Goal: Complete application form

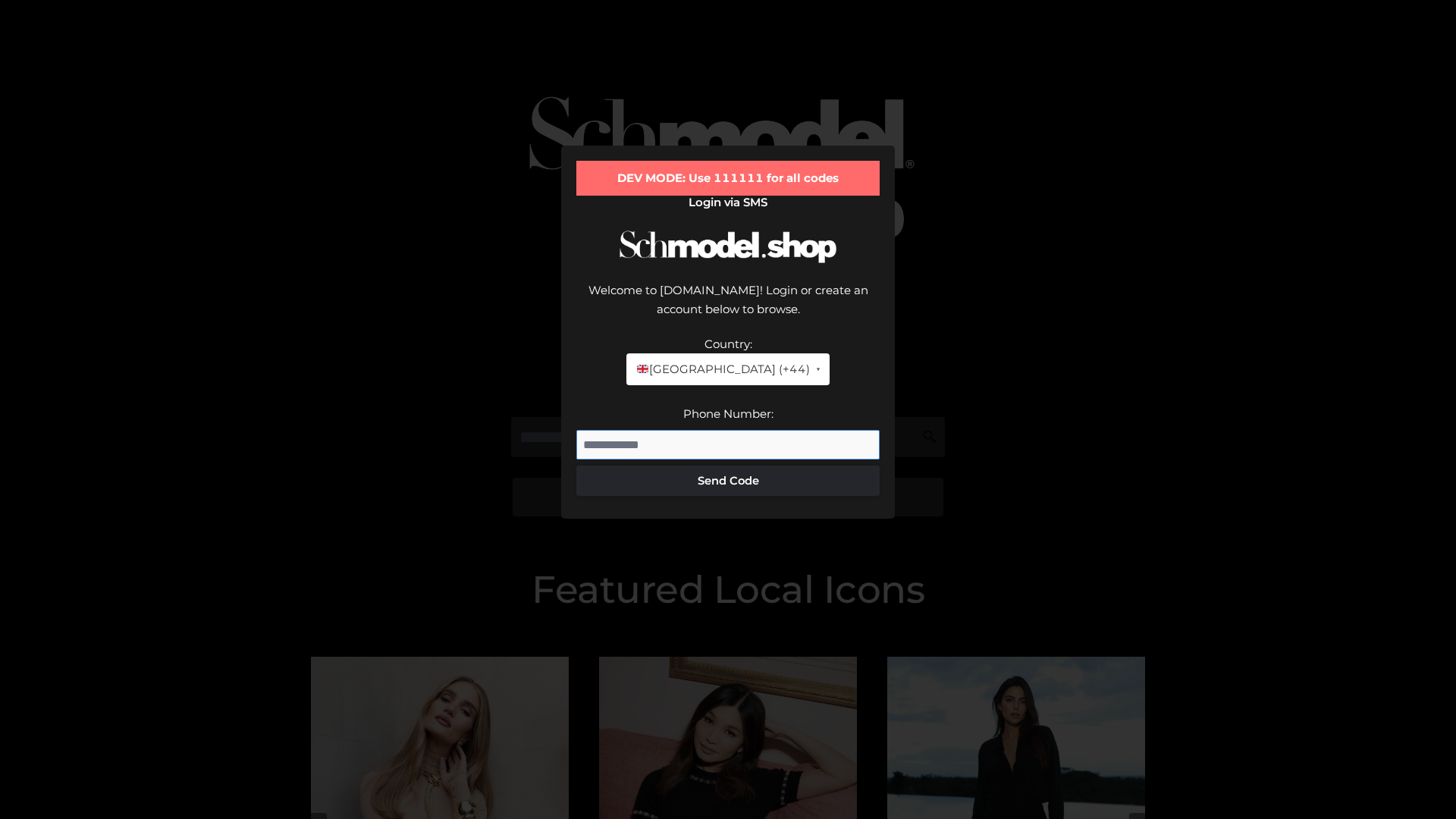
click at [728, 429] on input "Phone Number:" at bounding box center [728, 444] width 303 height 30
type input "**********"
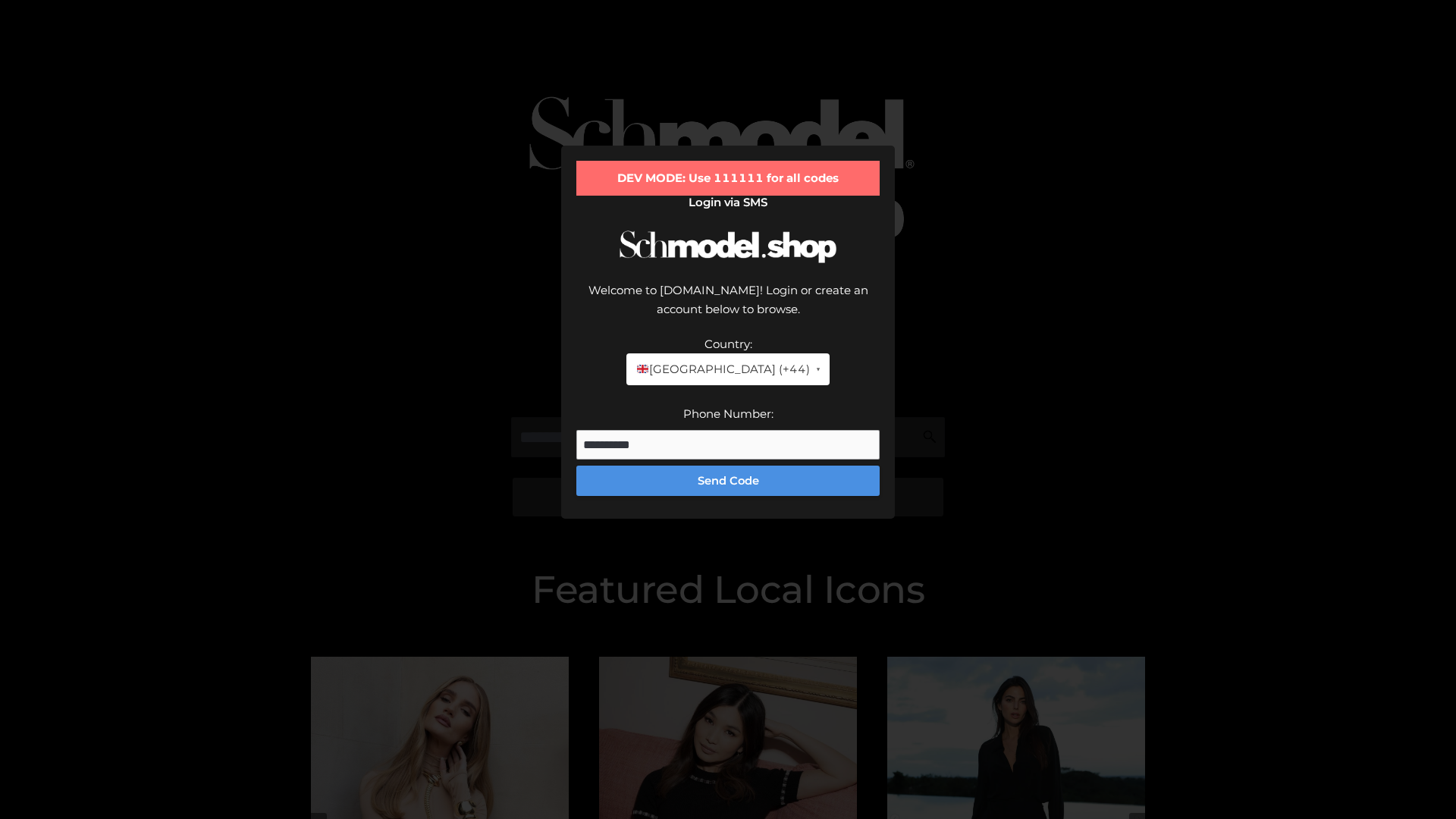
click at [728, 465] on button "Send Code" at bounding box center [728, 480] width 303 height 30
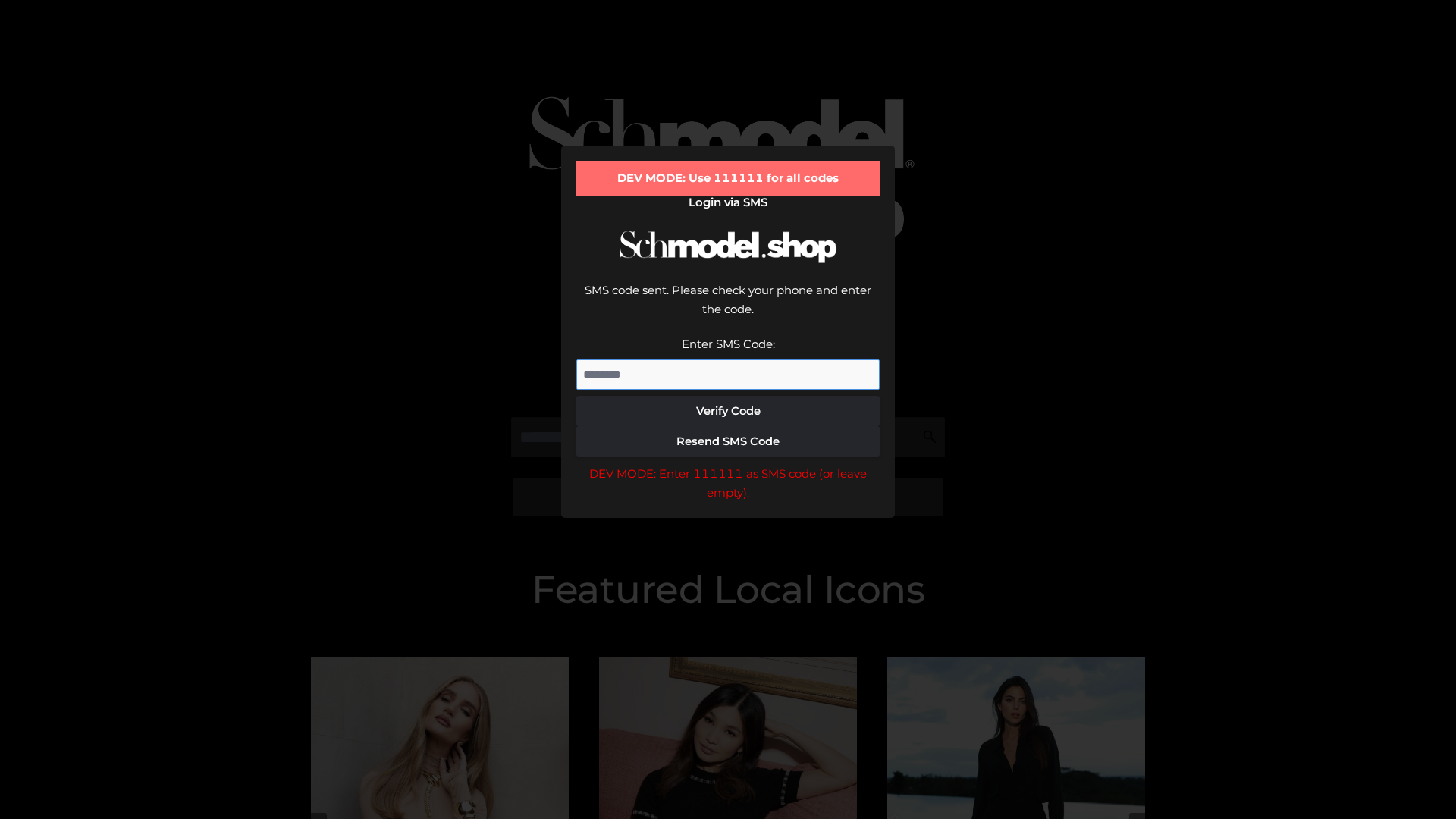
click at [728, 360] on input "Enter SMS Code:" at bounding box center [728, 375] width 303 height 30
type input "******"
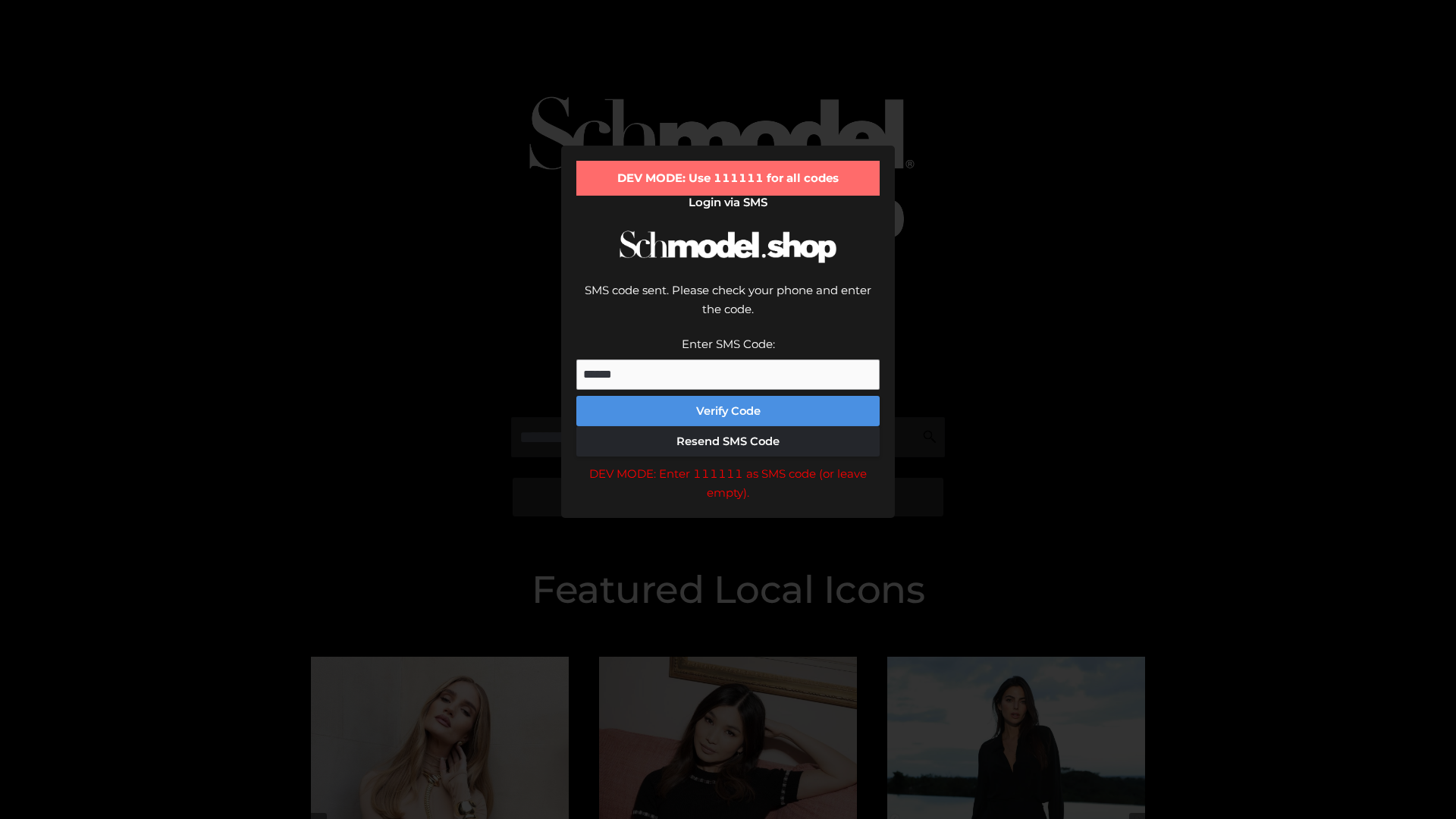
click at [728, 396] on button "Verify Code" at bounding box center [728, 410] width 303 height 30
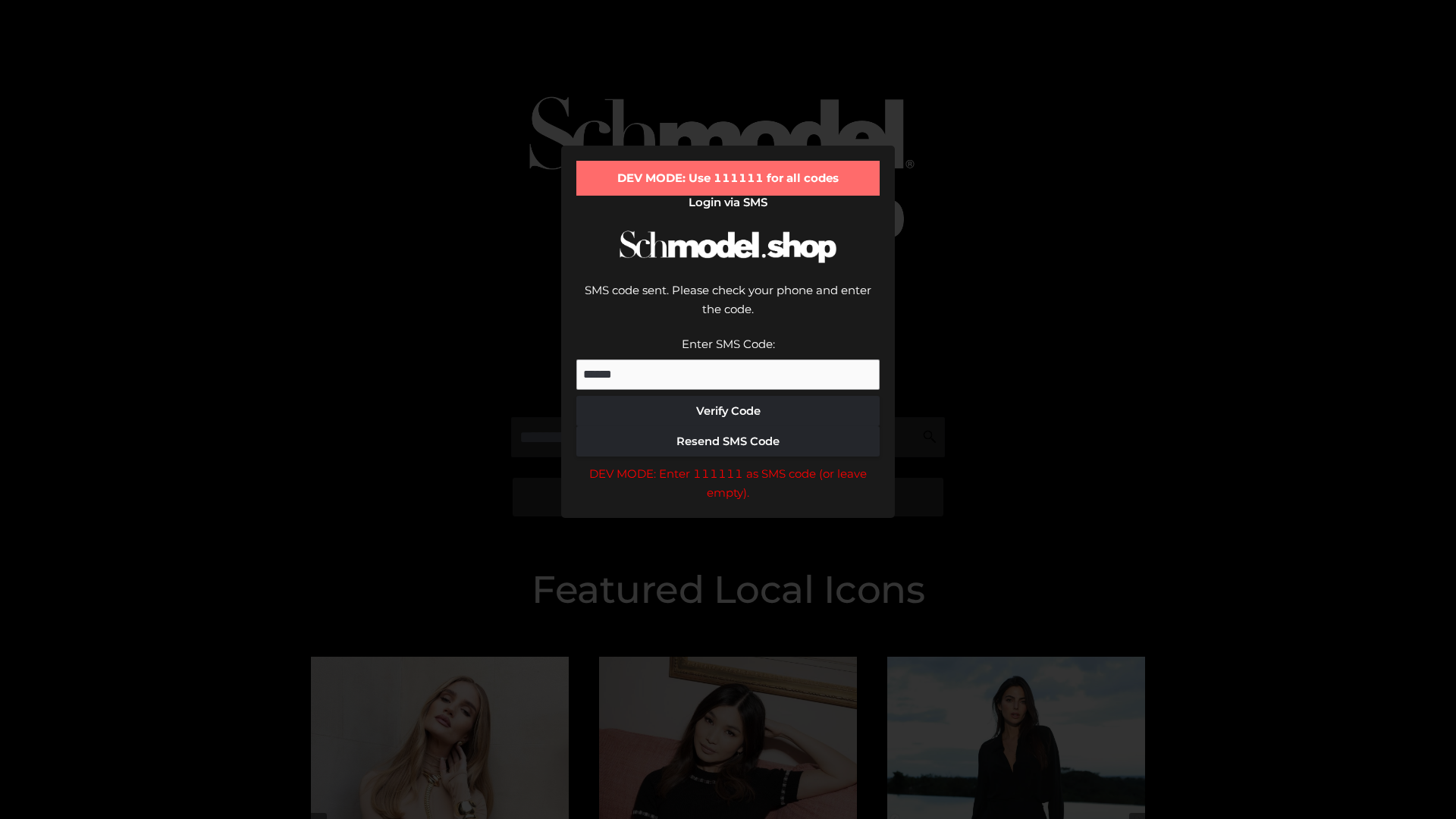
click at [728, 464] on div "DEV MODE: Enter 111111 as SMS code (or leave empty)." at bounding box center [728, 483] width 303 height 39
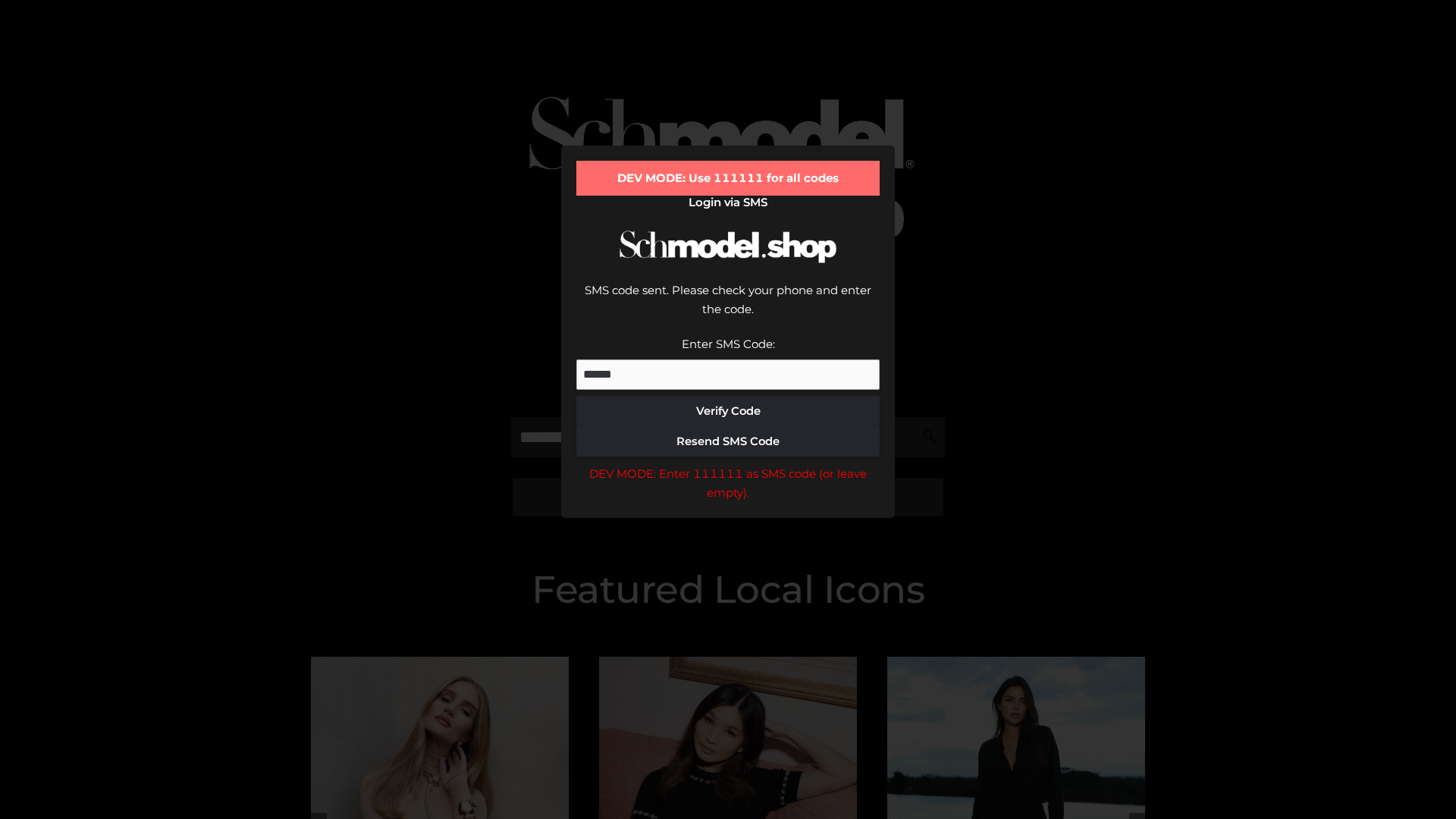
click at [728, 464] on div "DEV MODE: Enter 111111 as SMS code (or leave empty)." at bounding box center [728, 483] width 303 height 39
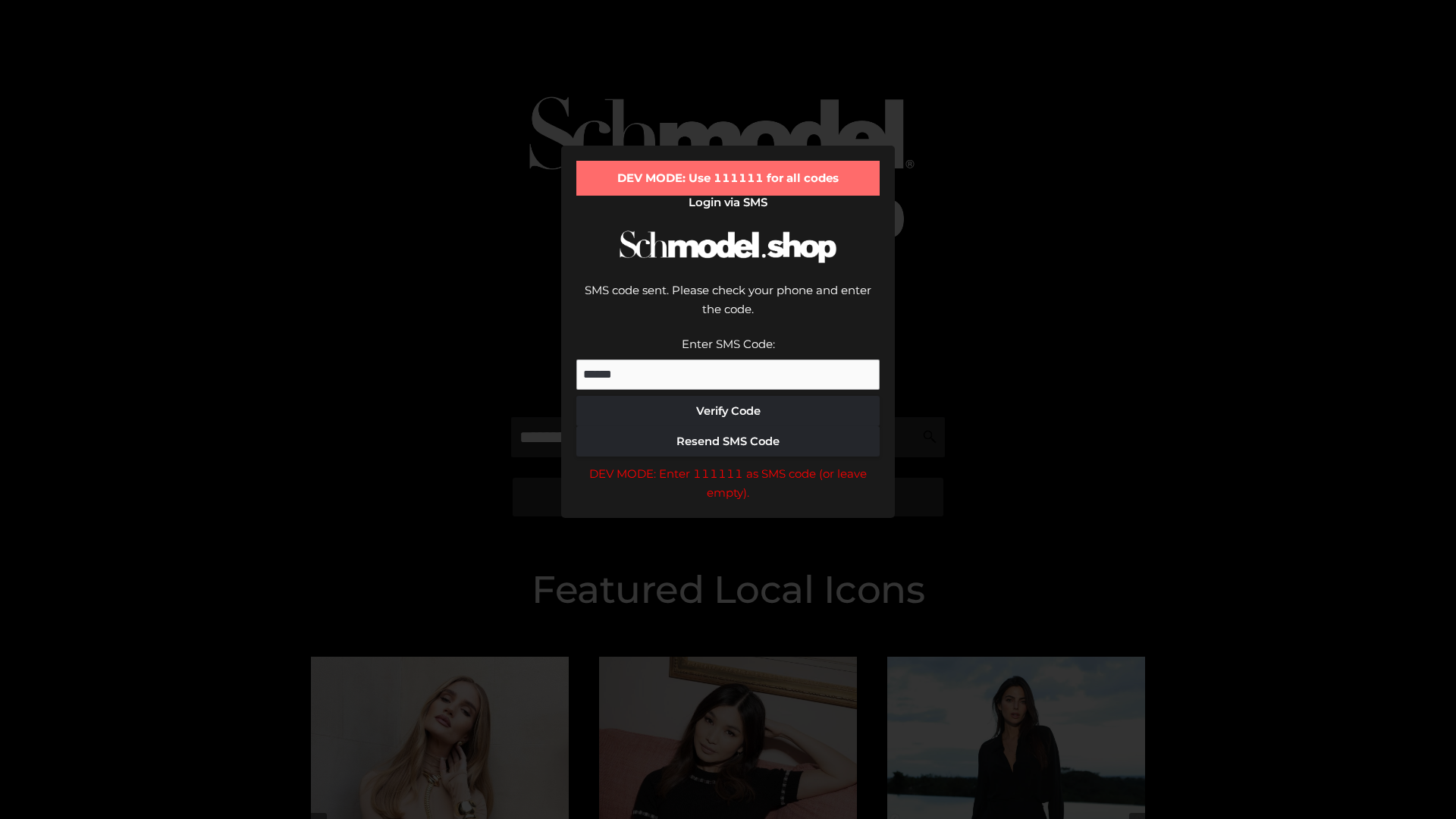
click at [728, 464] on div "DEV MODE: Enter 111111 as SMS code (or leave empty)." at bounding box center [728, 483] width 303 height 39
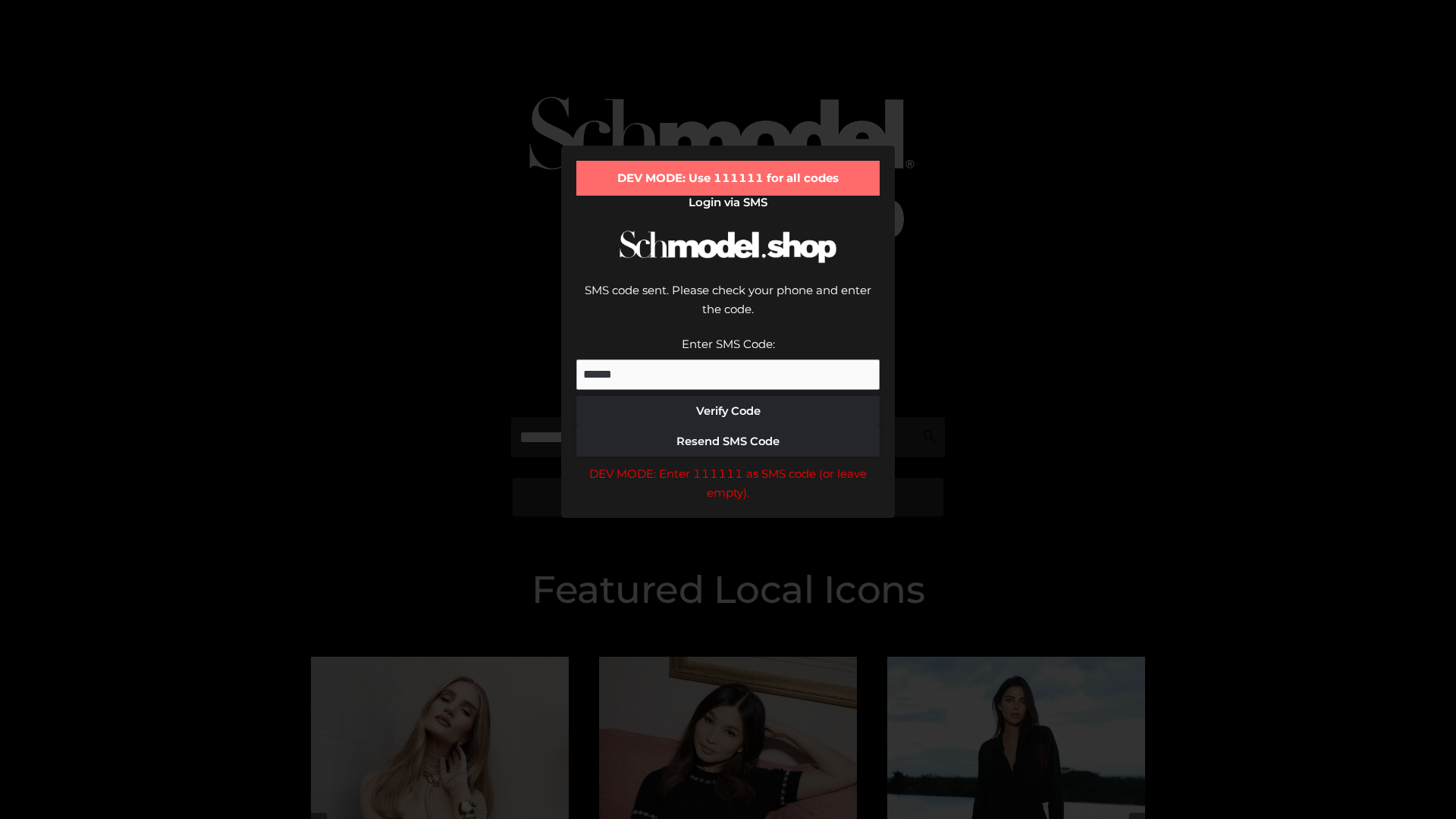
click at [728, 464] on div "DEV MODE: Enter 111111 as SMS code (or leave empty)." at bounding box center [728, 483] width 303 height 39
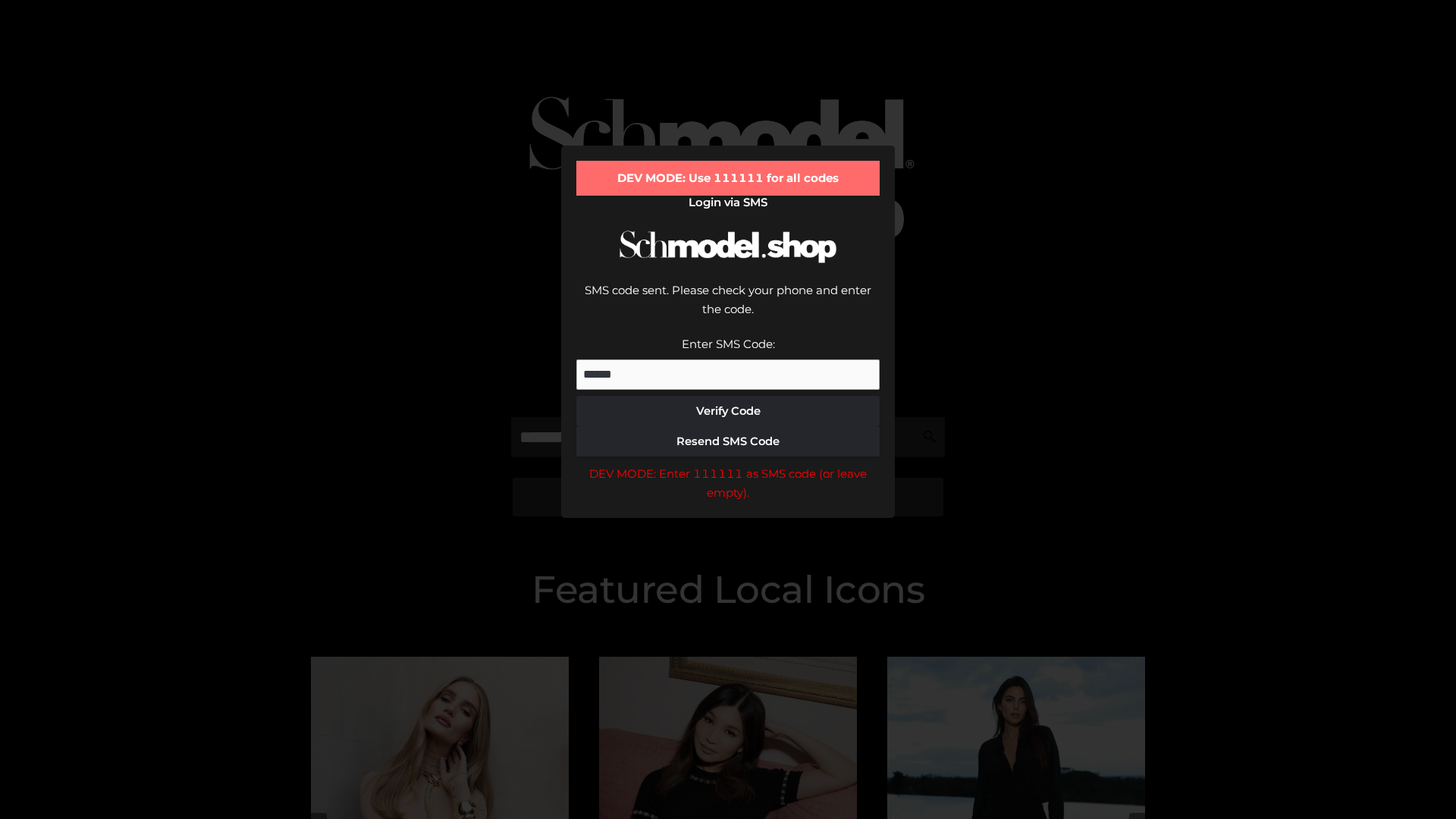
click at [728, 464] on div "DEV MODE: Enter 111111 as SMS code (or leave empty)." at bounding box center [728, 483] width 303 height 39
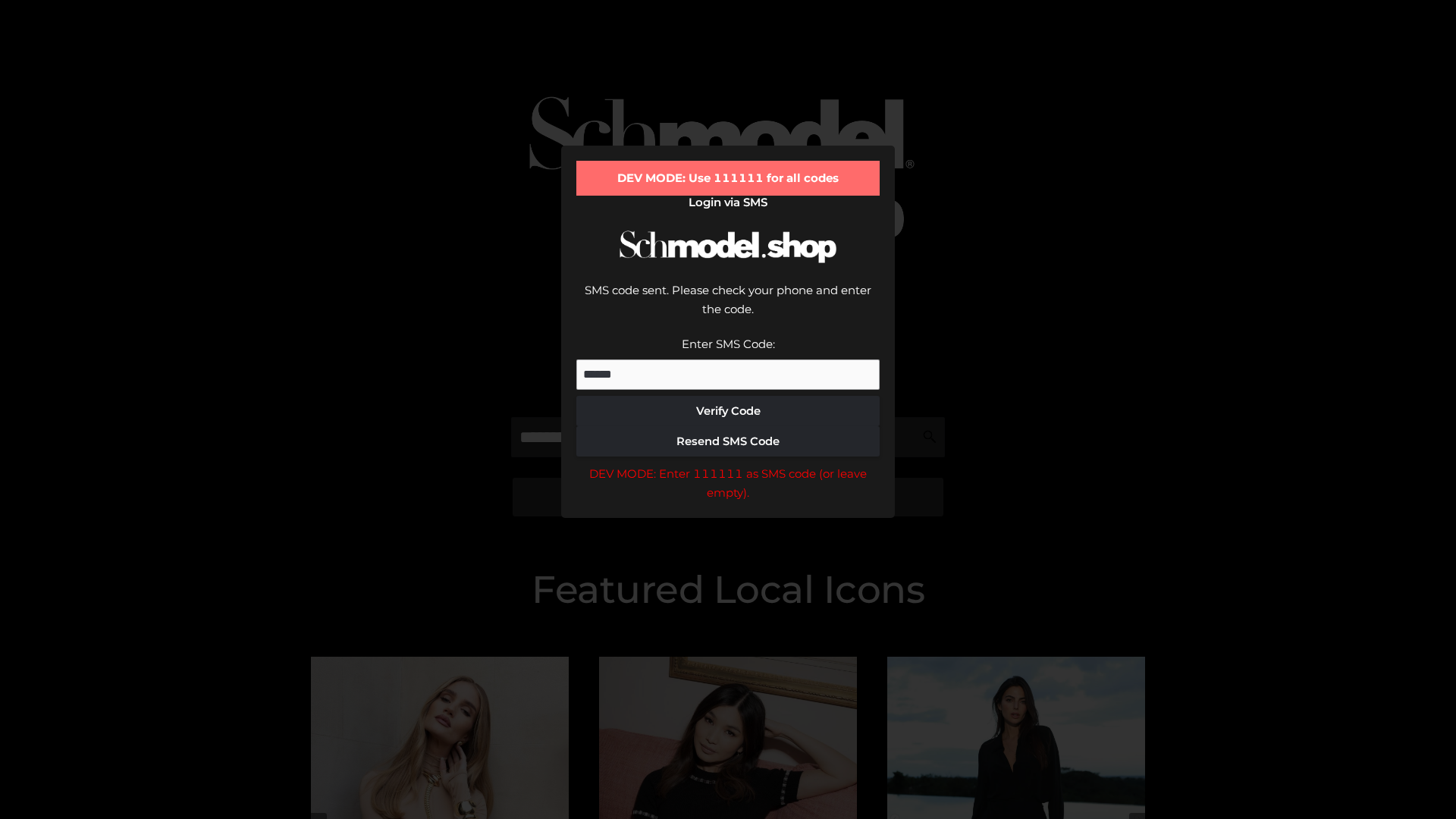
click at [728, 464] on div "DEV MODE: Enter 111111 as SMS code (or leave empty)." at bounding box center [728, 483] width 303 height 39
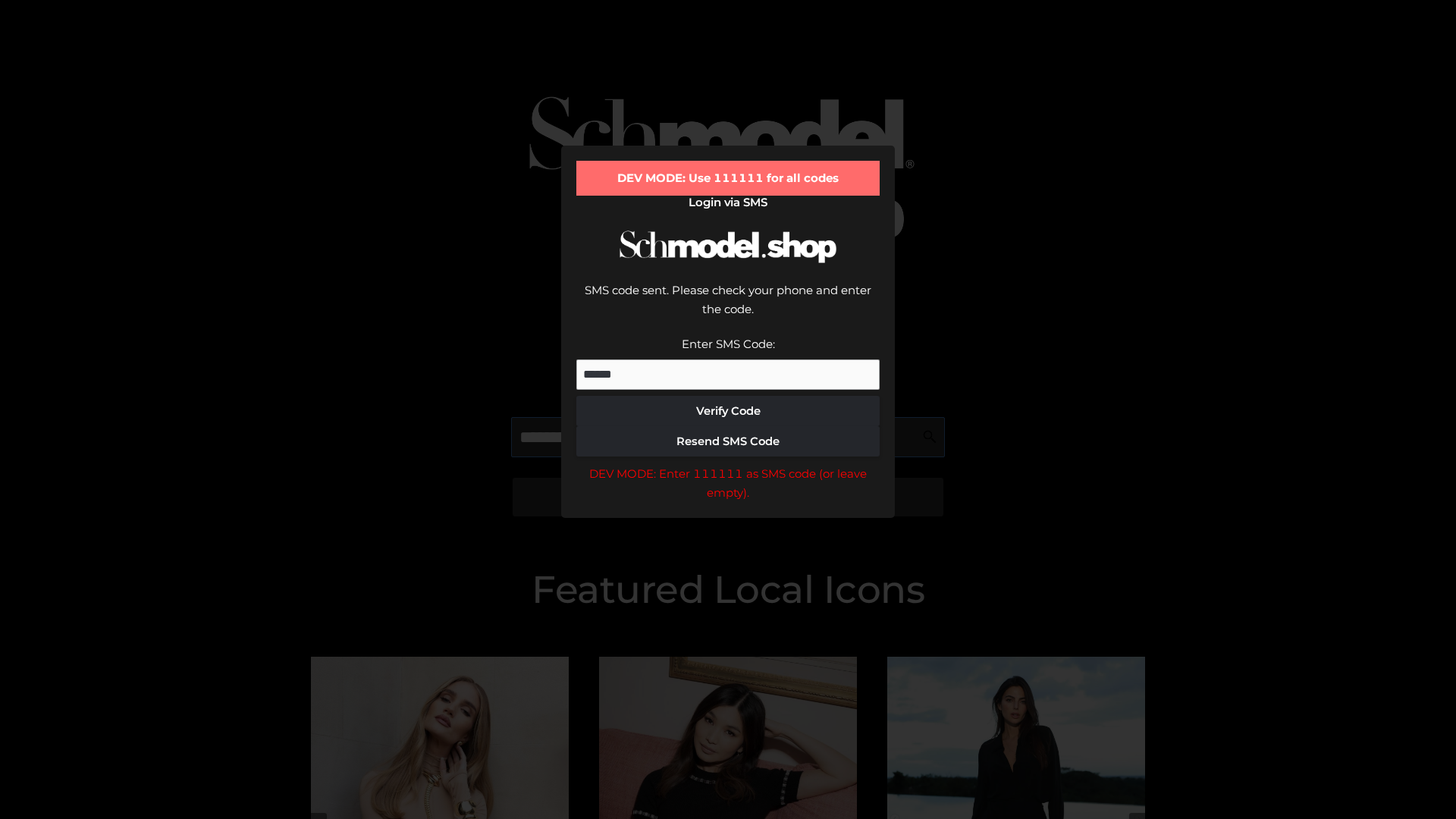
scroll to position [0, 78]
click at [728, 464] on div "DEV MODE: Enter 111111 as SMS code (or leave empty)." at bounding box center [728, 483] width 303 height 39
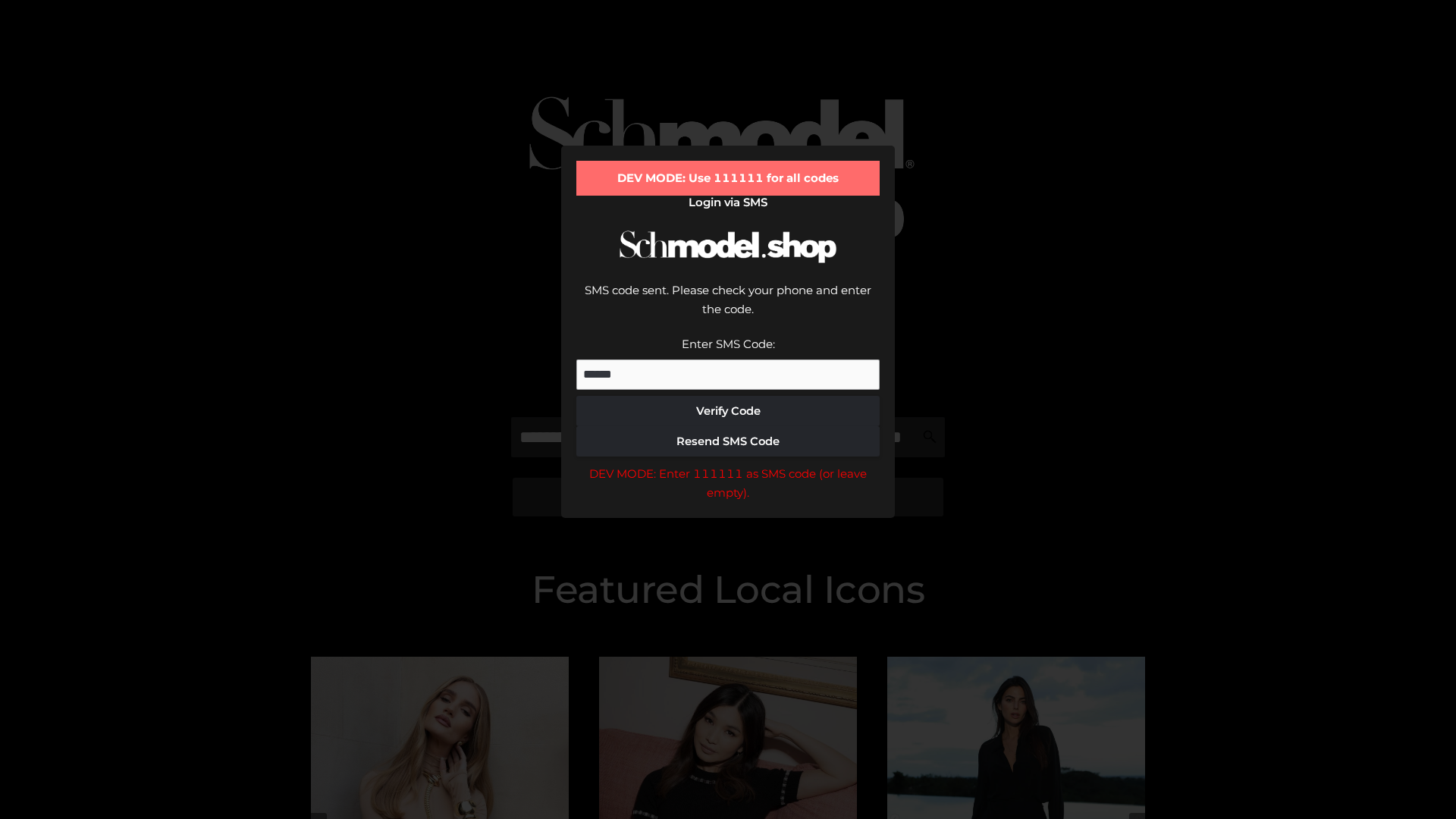
click at [728, 464] on div "DEV MODE: Enter 111111 as SMS code (or leave empty)." at bounding box center [728, 483] width 303 height 39
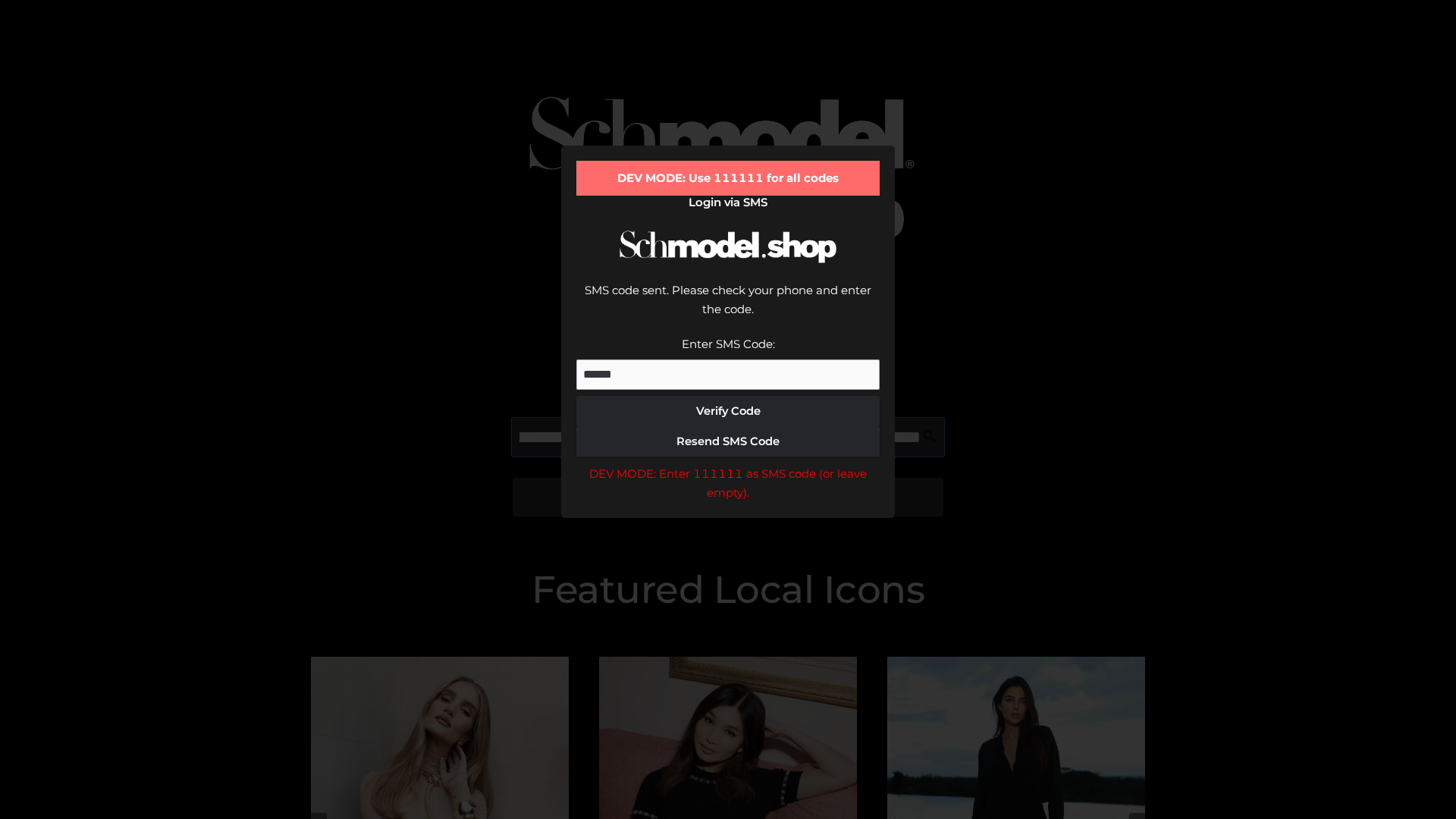
scroll to position [0, 165]
click at [728, 464] on div "DEV MODE: Enter 111111 as SMS code (or leave empty)." at bounding box center [728, 483] width 303 height 39
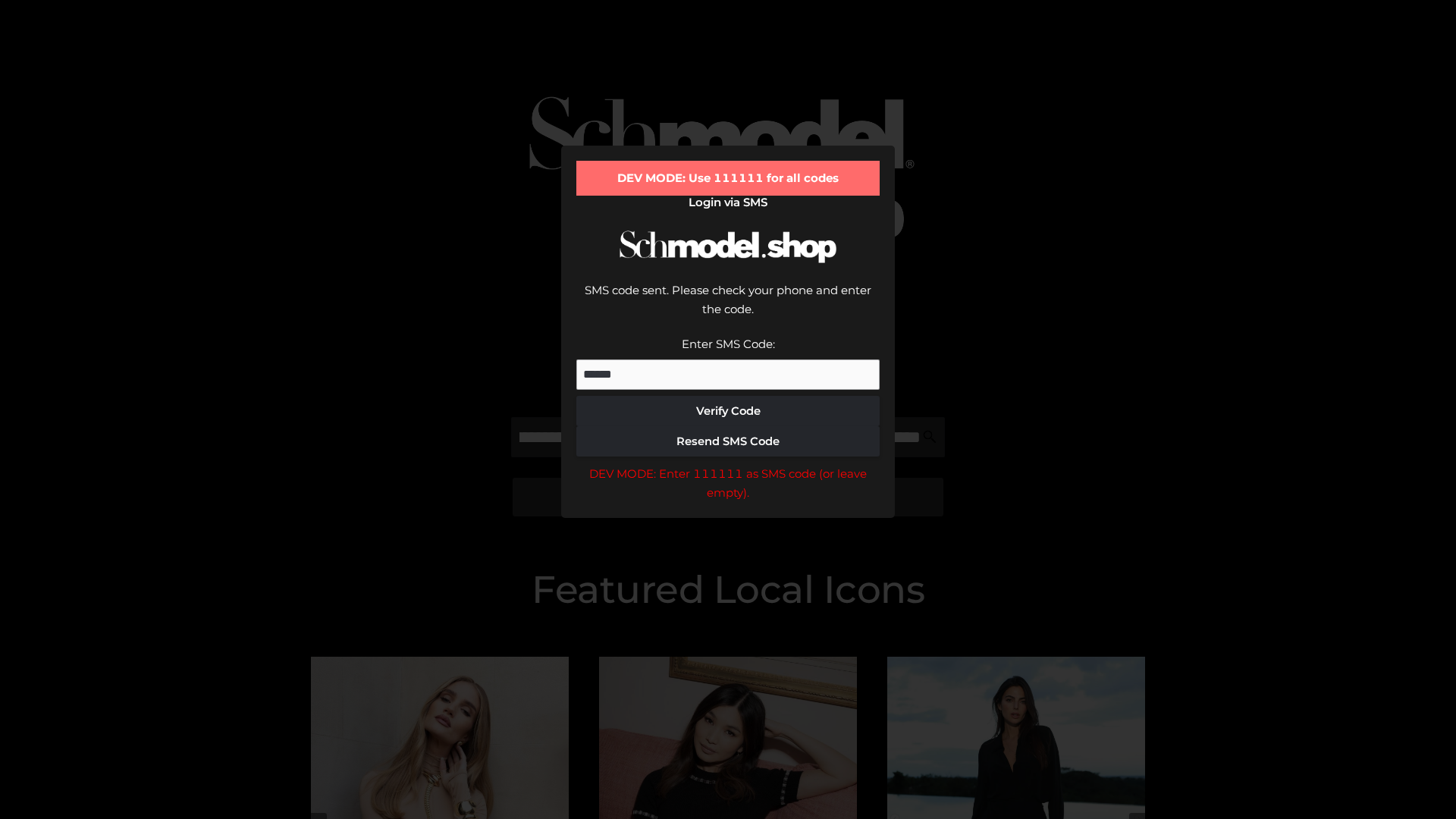
click at [728, 464] on div "DEV MODE: Enter 111111 as SMS code (or leave empty)." at bounding box center [728, 483] width 303 height 39
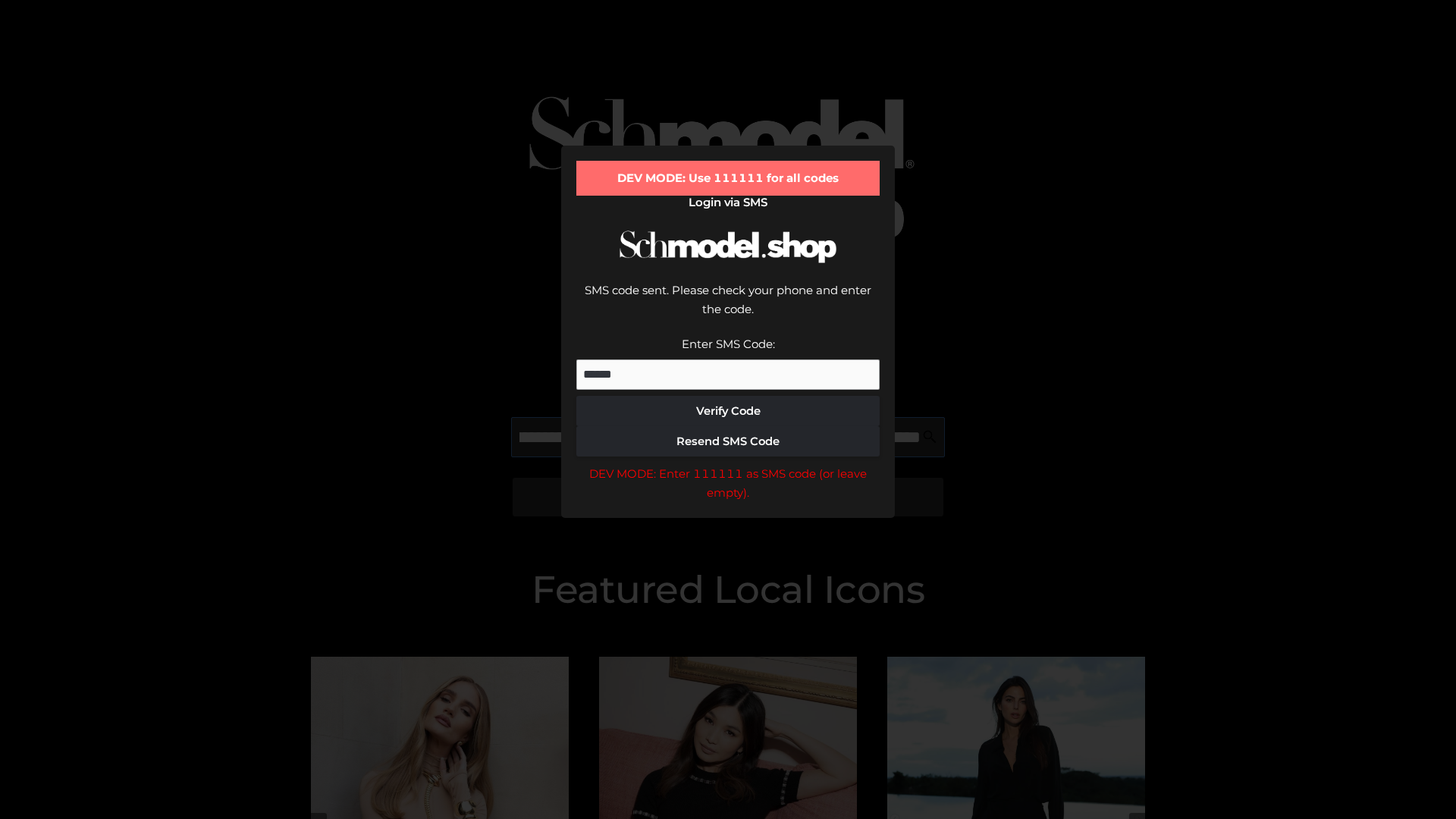
scroll to position [0, 257]
click at [728, 464] on div "DEV MODE: Enter 111111 as SMS code (or leave empty)." at bounding box center [728, 483] width 303 height 39
type input "**********"
